Goal: Check status: Check status

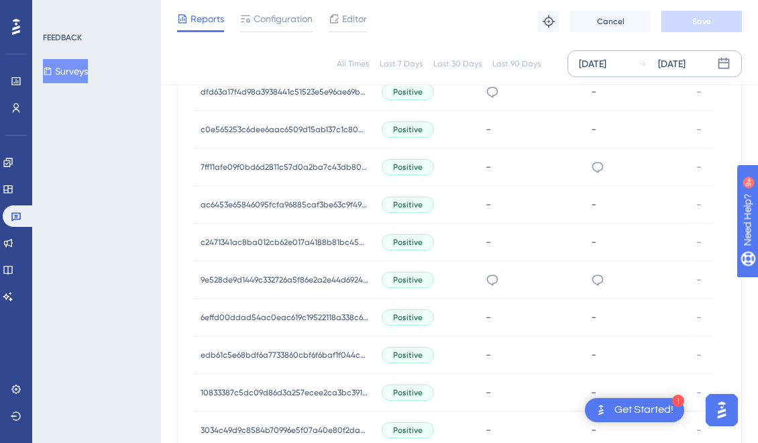
click at [685, 68] on div "[DATE]" at bounding box center [671, 64] width 27 height 16
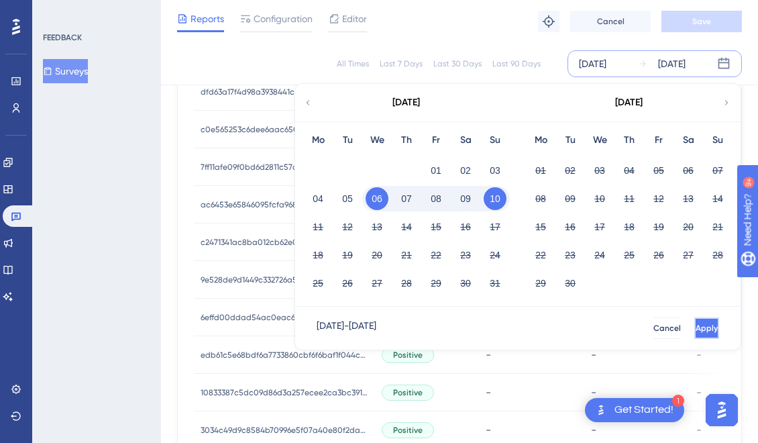
click at [695, 329] on span "Apply" at bounding box center [706, 328] width 22 height 11
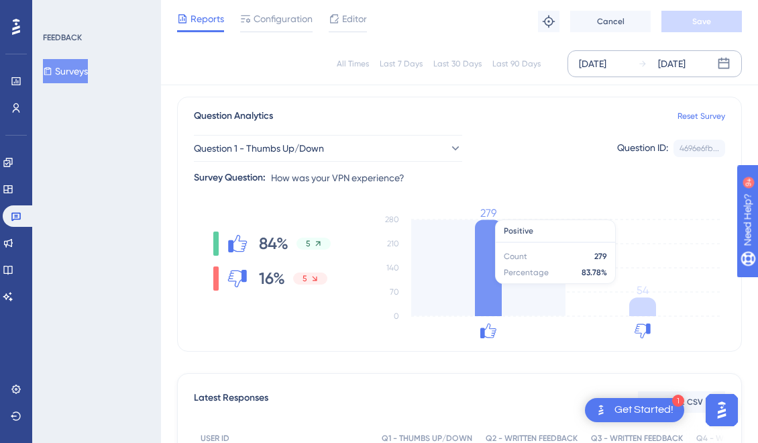
scroll to position [69, 0]
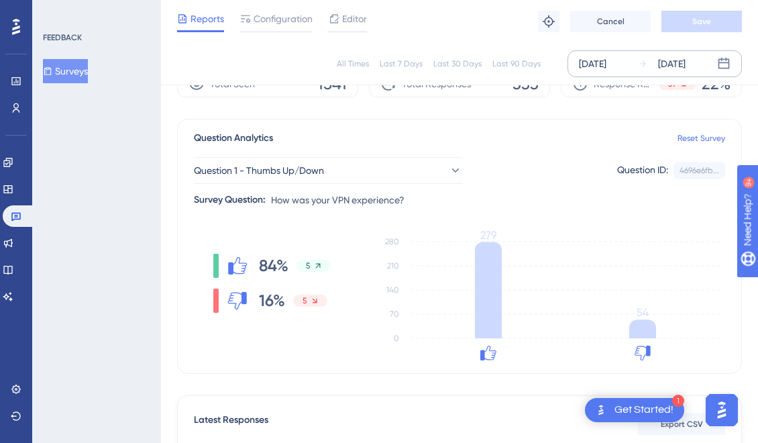
click at [678, 66] on div "[DATE]" at bounding box center [671, 64] width 27 height 16
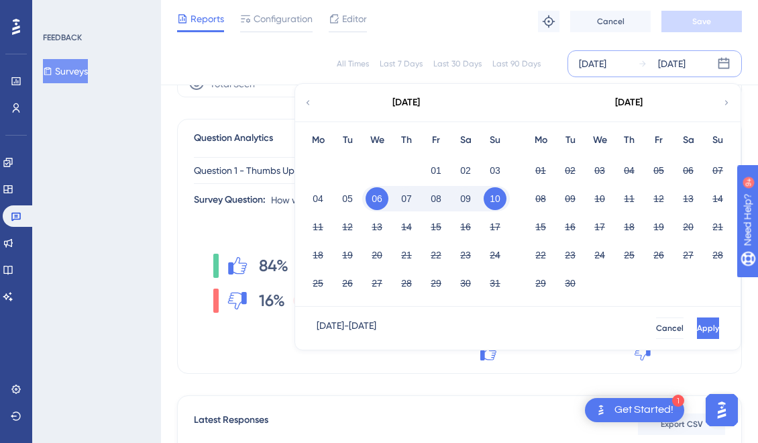
click at [494, 198] on button "10" at bounding box center [495, 198] width 23 height 23
click at [694, 322] on button "Apply" at bounding box center [706, 327] width 25 height 21
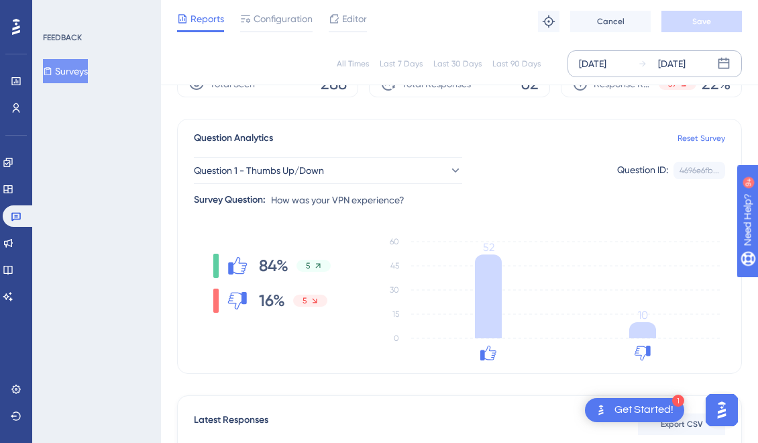
click at [685, 64] on div "[DATE]" at bounding box center [671, 64] width 27 height 16
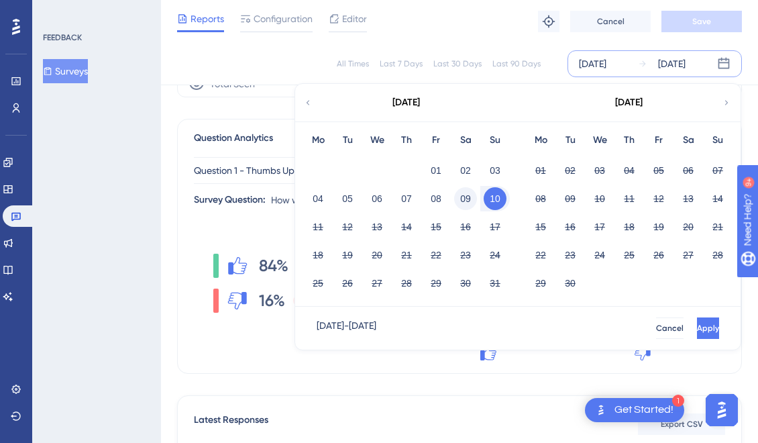
click at [471, 189] on button "09" at bounding box center [465, 198] width 23 height 23
click at [473, 202] on button "09" at bounding box center [465, 198] width 23 height 23
click at [697, 318] on button "Apply" at bounding box center [708, 327] width 22 height 21
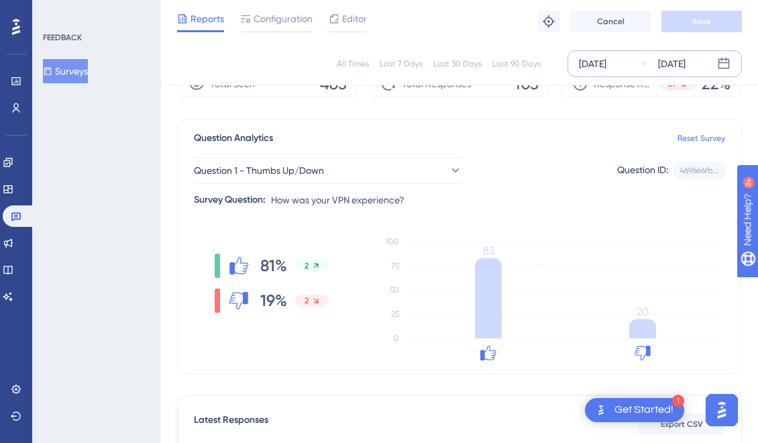
click at [681, 64] on div "[DATE]" at bounding box center [671, 64] width 27 height 16
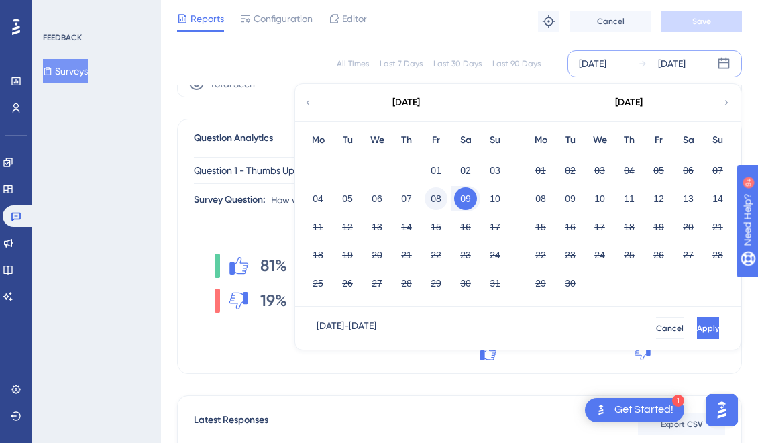
click at [435, 199] on button "08" at bounding box center [436, 198] width 23 height 23
click at [697, 323] on span "Apply" at bounding box center [708, 328] width 22 height 11
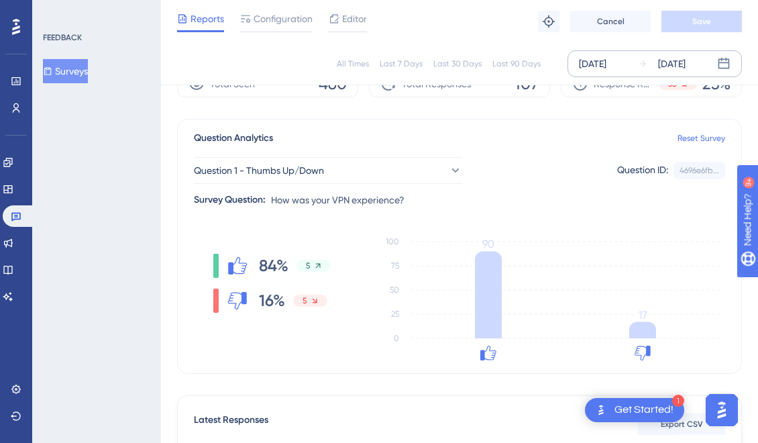
click at [685, 67] on div "[DATE]" at bounding box center [671, 64] width 27 height 16
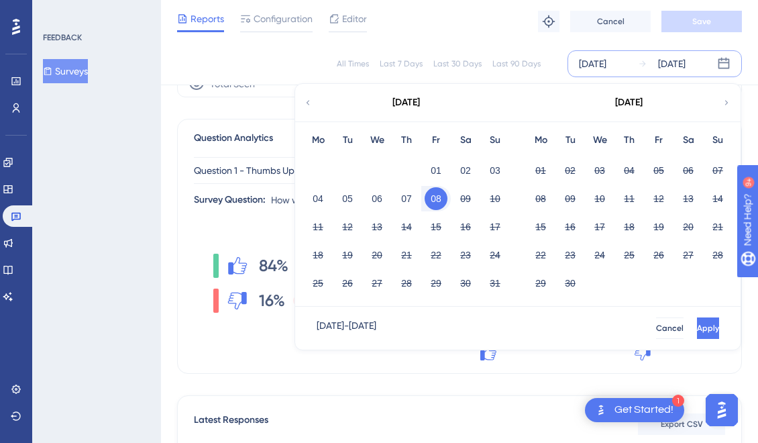
click at [148, 186] on div "FEEDBACK Surveys" at bounding box center [96, 221] width 129 height 443
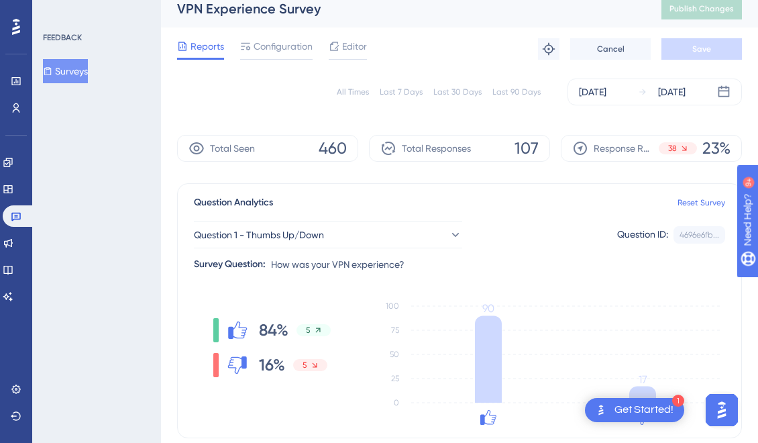
scroll to position [11, 0]
click at [685, 89] on div "[DATE]" at bounding box center [671, 91] width 27 height 16
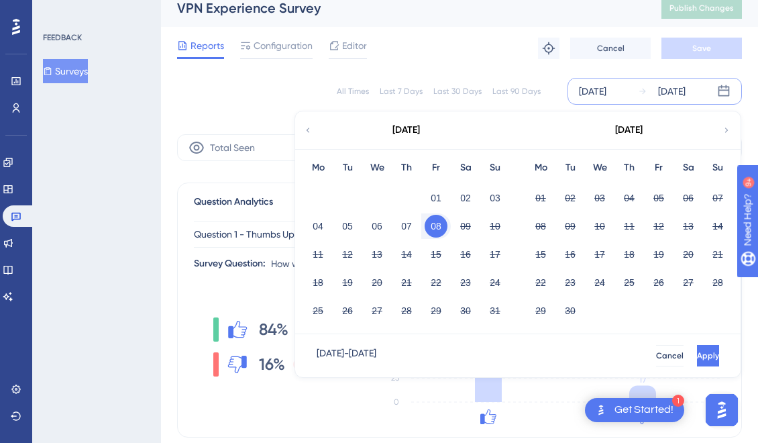
click at [428, 227] on button "08" at bounding box center [436, 226] width 23 height 23
click at [468, 226] on button "09" at bounding box center [465, 226] width 23 height 23
click at [697, 346] on button "Apply" at bounding box center [706, 355] width 25 height 21
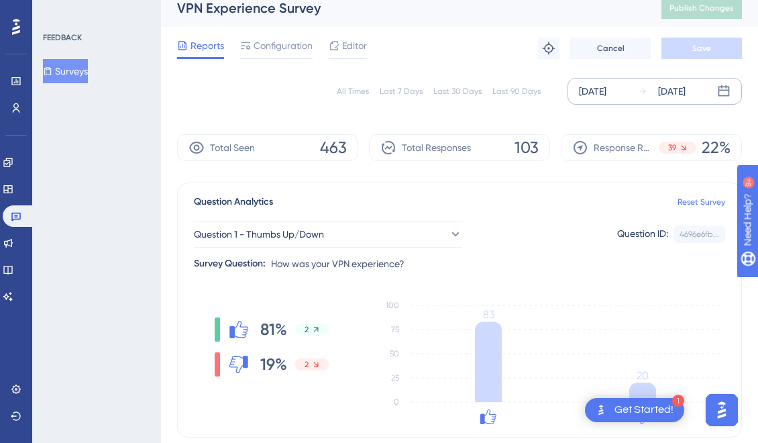
click at [685, 91] on div "[DATE]" at bounding box center [671, 91] width 27 height 16
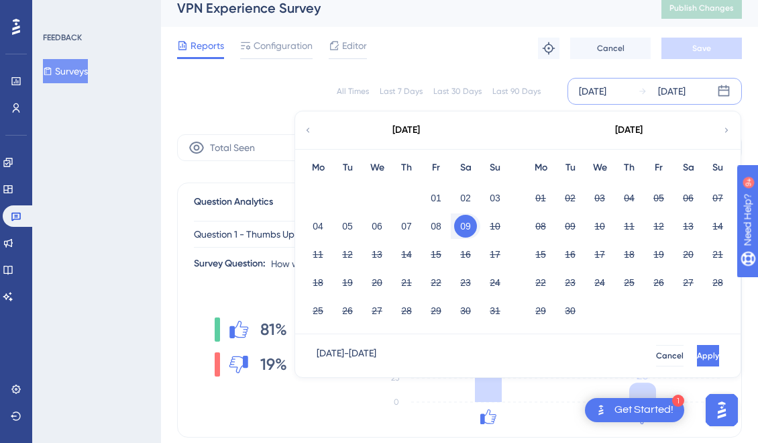
click at [467, 225] on button "09" at bounding box center [465, 226] width 23 height 23
click at [483, 225] on div "10" at bounding box center [495, 225] width 30 height 25
click at [490, 224] on button "10" at bounding box center [495, 226] width 23 height 23
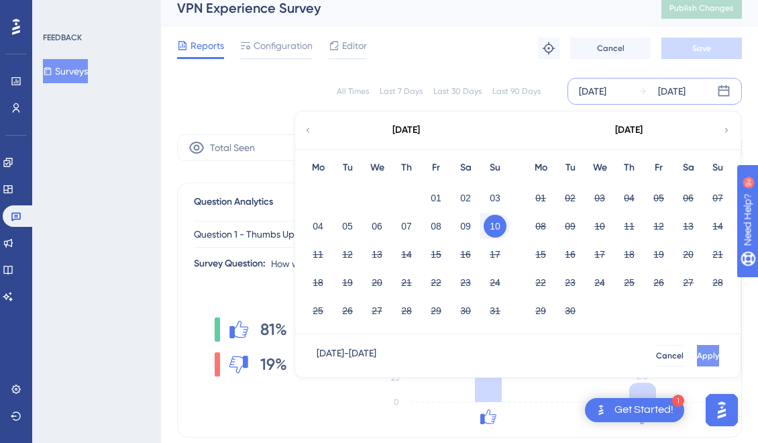
click at [697, 351] on button "Apply" at bounding box center [708, 355] width 22 height 21
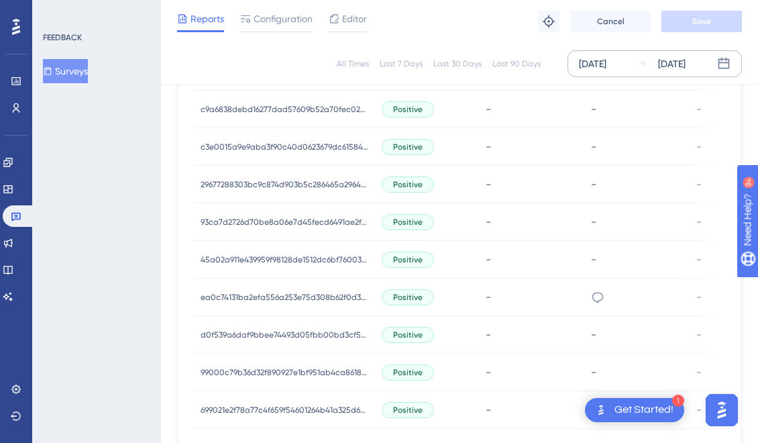
scroll to position [938, 0]
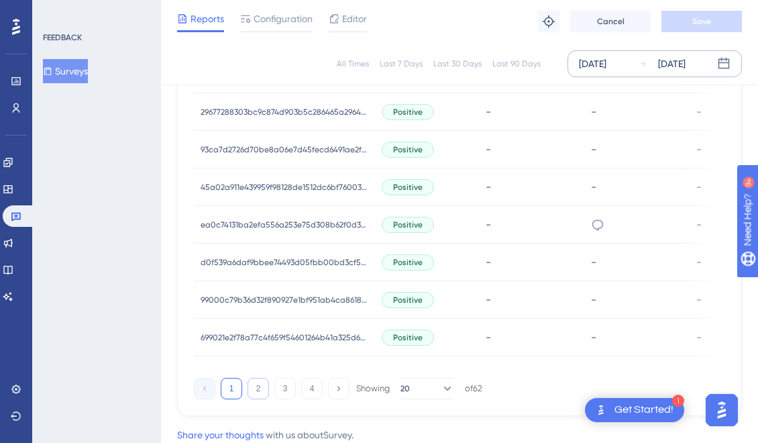
click at [265, 389] on button "2" at bounding box center [257, 388] width 21 height 21
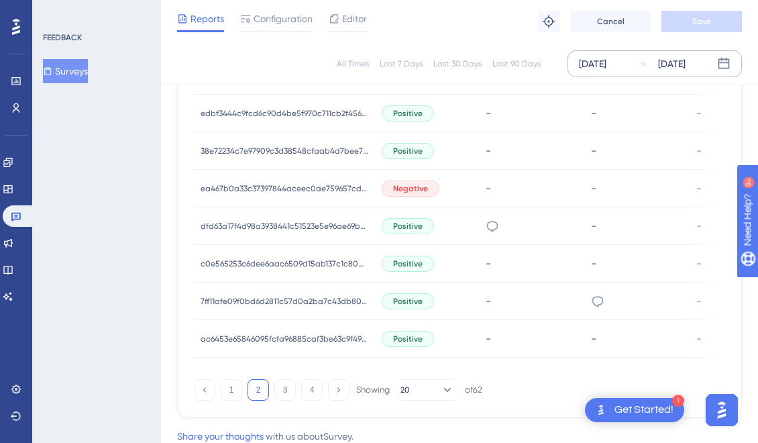
scroll to position [985, 0]
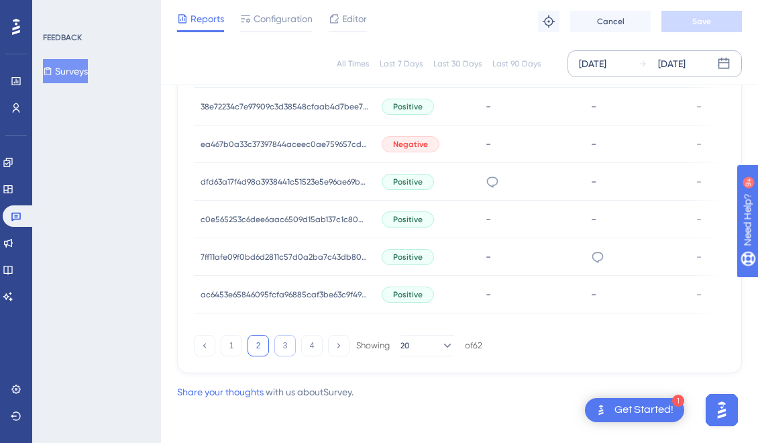
click at [290, 338] on button "3" at bounding box center [284, 345] width 21 height 21
click at [665, 68] on div "[DATE]" at bounding box center [671, 64] width 27 height 16
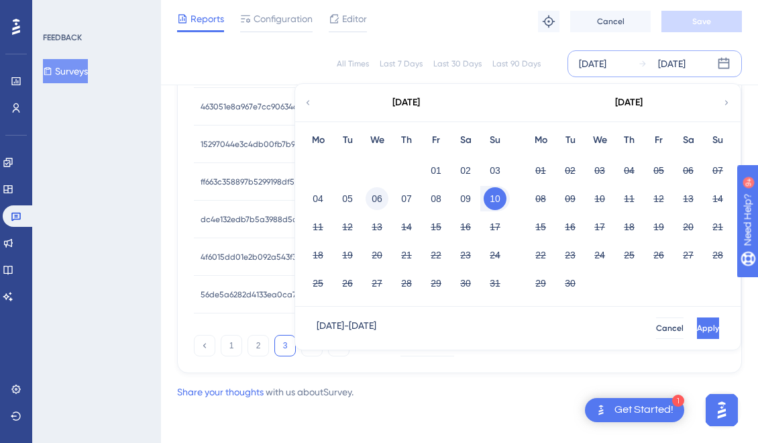
click at [384, 201] on button "06" at bounding box center [376, 198] width 23 height 23
click at [490, 196] on button "10" at bounding box center [495, 198] width 23 height 23
click at [697, 324] on span "Apply" at bounding box center [708, 328] width 22 height 11
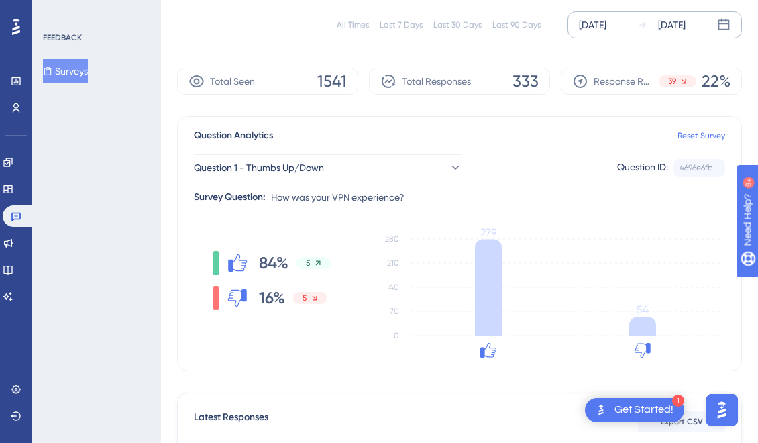
scroll to position [119, 0]
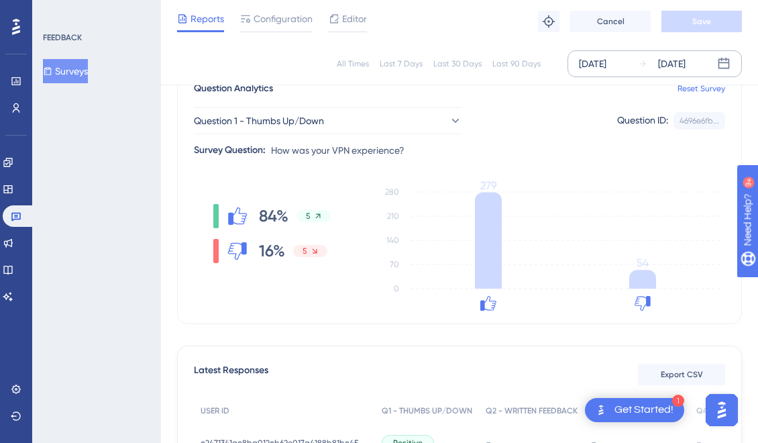
click at [664, 66] on div "[DATE]" at bounding box center [671, 64] width 27 height 16
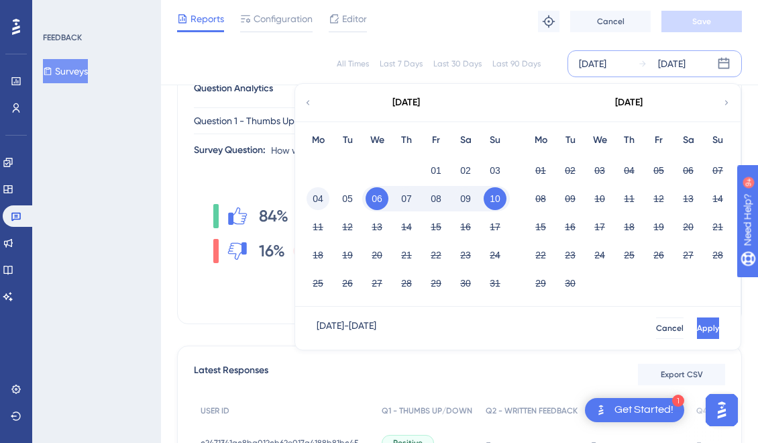
click at [327, 198] on button "04" at bounding box center [317, 198] width 23 height 23
click at [697, 324] on span "Apply" at bounding box center [708, 328] width 22 height 11
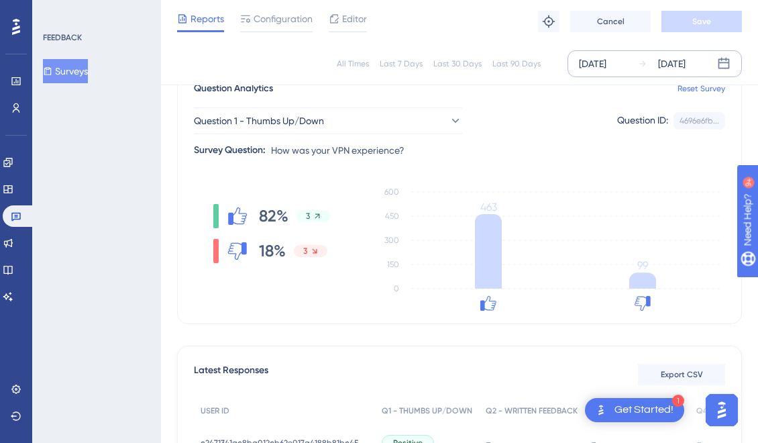
click at [685, 58] on div "[DATE]" at bounding box center [671, 64] width 27 height 16
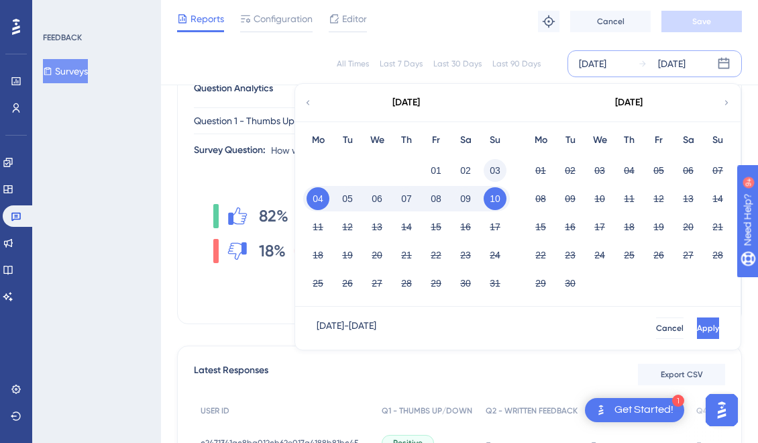
click at [498, 173] on button "03" at bounding box center [495, 170] width 23 height 23
click at [470, 196] on button "09" at bounding box center [465, 198] width 23 height 23
click at [694, 333] on button "Apply" at bounding box center [706, 327] width 25 height 21
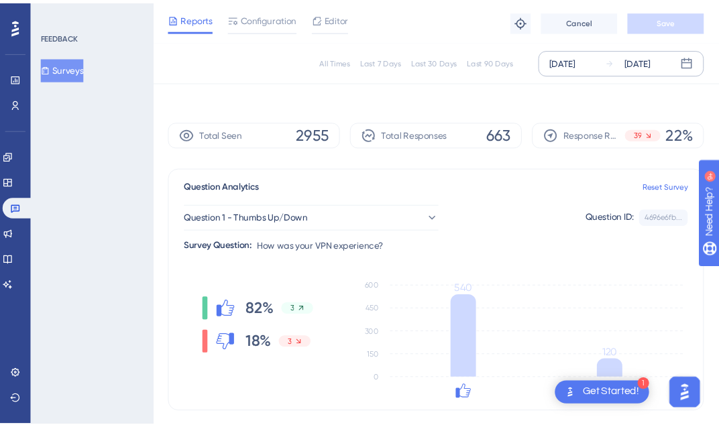
scroll to position [0, 0]
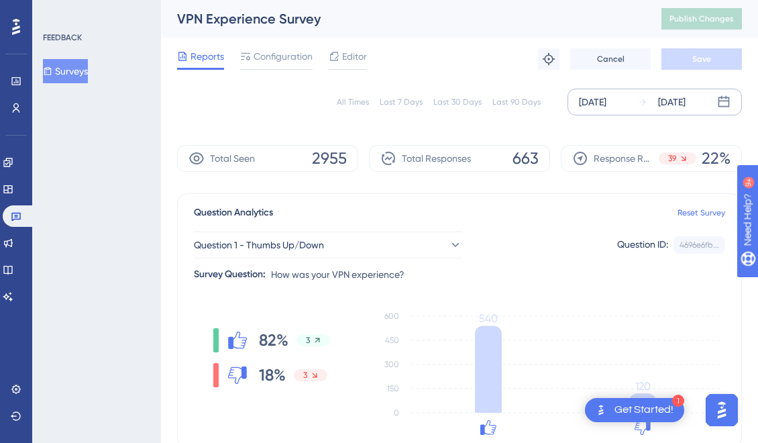
click at [680, 99] on div "[DATE]" at bounding box center [671, 102] width 27 height 16
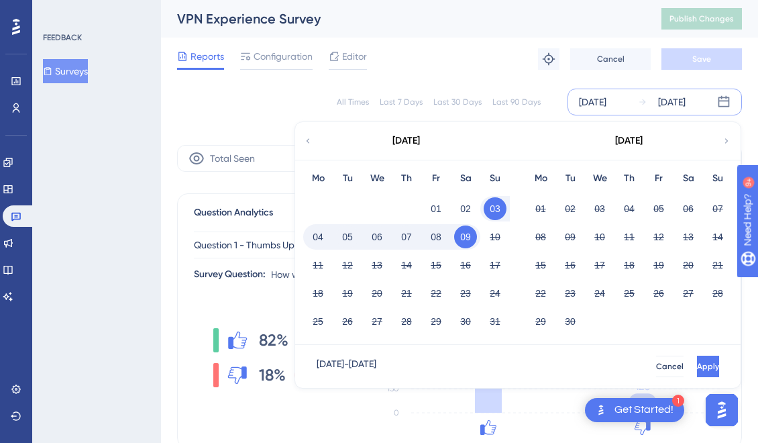
click at [474, 238] on button "09" at bounding box center [465, 236] width 23 height 23
click at [486, 236] on button "10" at bounding box center [495, 236] width 23 height 23
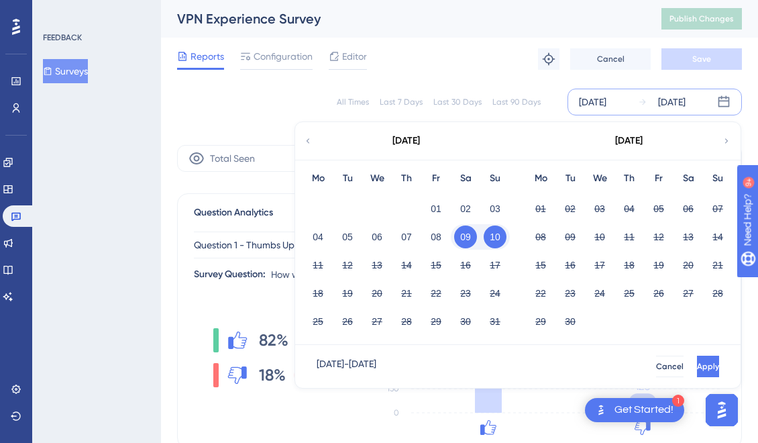
click at [486, 236] on button "10" at bounding box center [495, 236] width 23 height 23
click at [697, 361] on span "Apply" at bounding box center [708, 366] width 22 height 11
